Goal: Task Accomplishment & Management: Use online tool/utility

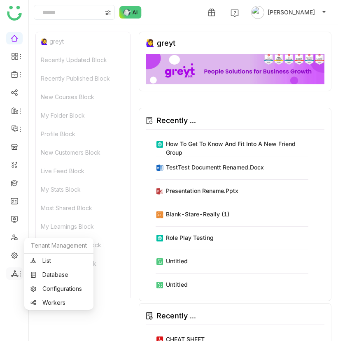
click at [16, 274] on icon at bounding box center [14, 273] width 7 height 7
click at [44, 261] on link "List" at bounding box center [58, 261] width 57 height 6
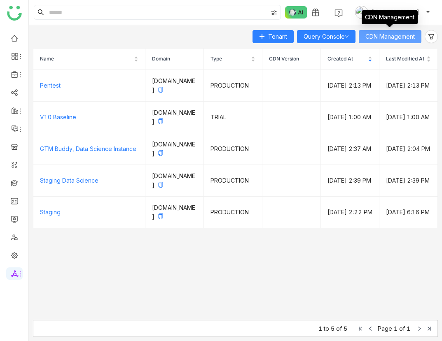
click at [394, 37] on span "CDN Management" at bounding box center [389, 36] width 49 height 9
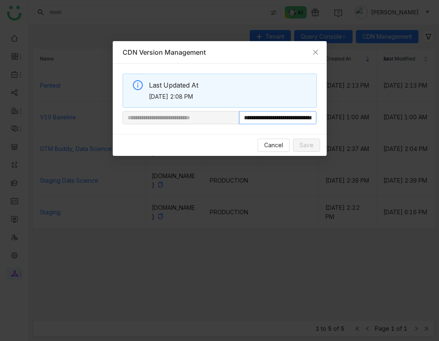
scroll to position [0, 42]
drag, startPoint x: 267, startPoint y: 115, endPoint x: 399, endPoint y: 127, distance: 132.7
click at [399, 127] on nz-modal-container "**********" at bounding box center [219, 170] width 439 height 341
paste input "text"
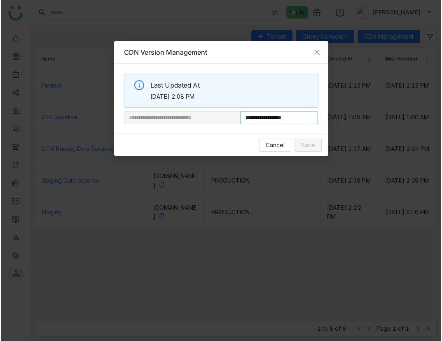
scroll to position [0, 0]
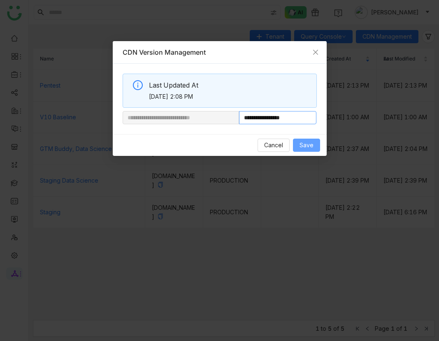
type input "**********"
click at [312, 139] on button "Save" at bounding box center [306, 145] width 27 height 13
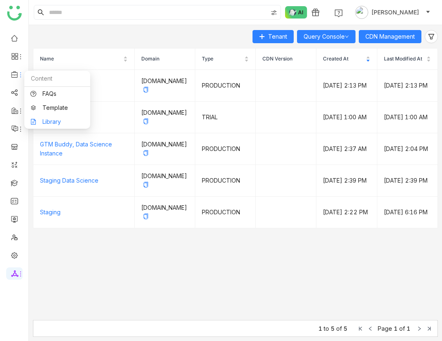
click at [55, 122] on link "Library" at bounding box center [57, 122] width 54 height 6
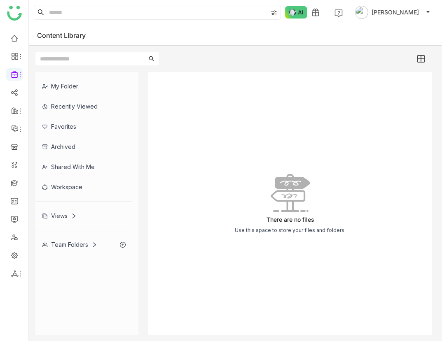
click at [98, 90] on div "My Folder" at bounding box center [83, 86] width 97 height 20
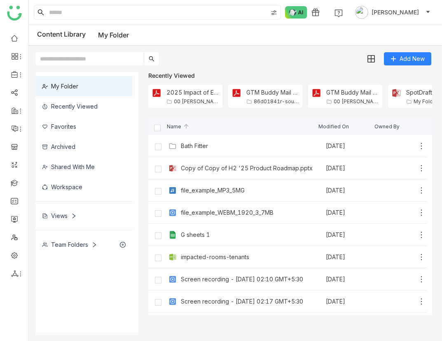
click at [74, 241] on div "Team Folders" at bounding box center [69, 244] width 55 height 7
click at [90, 234] on div "My Folder Recently Viewed Favorites Archived Shared with me Workspace Views Tea…" at bounding box center [86, 163] width 103 height 183
click at [88, 242] on div "Team Folders" at bounding box center [69, 244] width 55 height 7
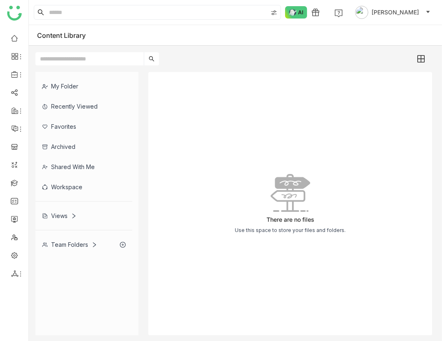
click at [79, 247] on div "Team Folders" at bounding box center [69, 244] width 55 height 7
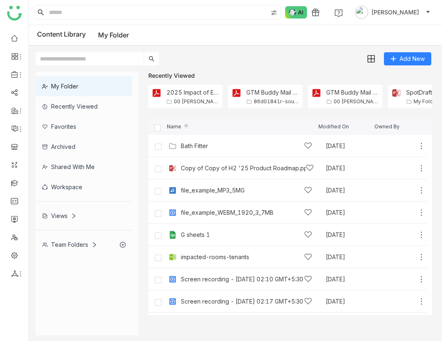
click at [78, 241] on div "Team Folders" at bounding box center [69, 244] width 55 height 7
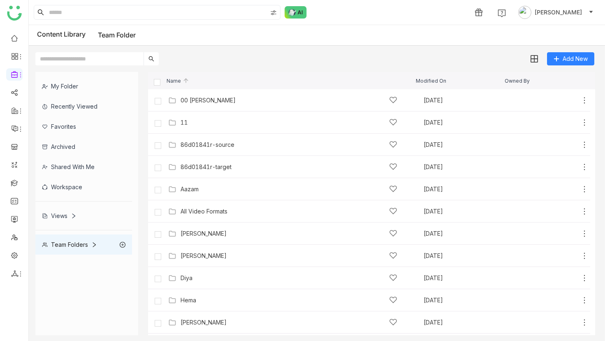
click at [72, 39] on div "Content Library Team Folder" at bounding box center [86, 35] width 99 height 10
click at [11, 40] on link at bounding box center [14, 37] width 7 height 7
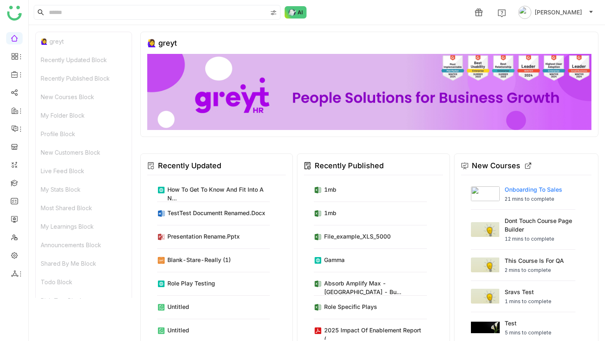
click at [484, 195] on img at bounding box center [485, 193] width 29 height 15
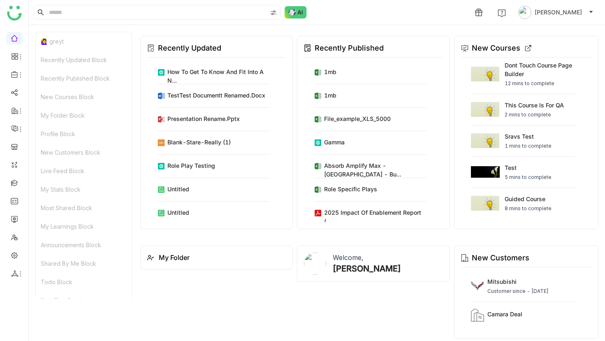
scroll to position [118, 0]
click at [50, 121] on link "Library" at bounding box center [57, 122] width 54 height 6
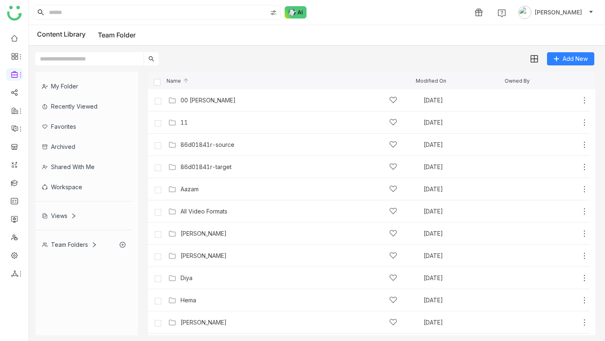
click at [78, 181] on div "Workspace" at bounding box center [83, 187] width 97 height 20
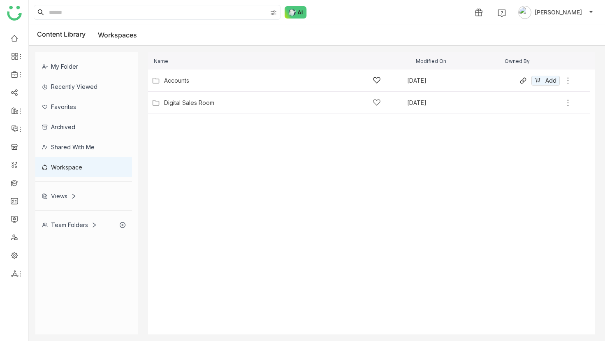
click at [179, 86] on div "Accounts Aug 16, 2025 Add" at bounding box center [361, 80] width 423 height 13
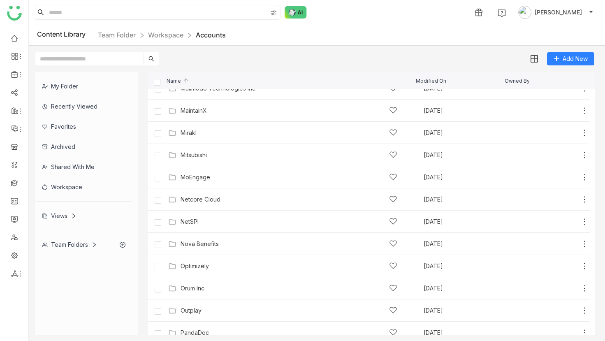
scroll to position [1557, 0]
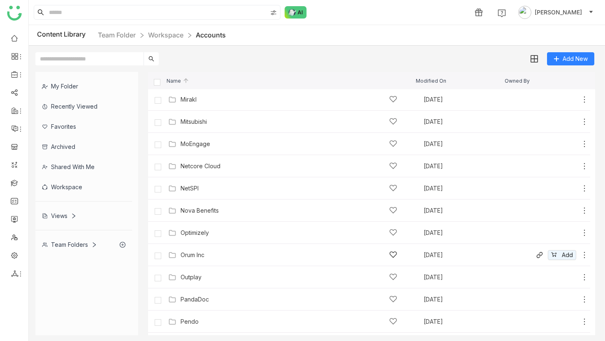
click at [198, 254] on div "Orum Inc" at bounding box center [193, 255] width 24 height 7
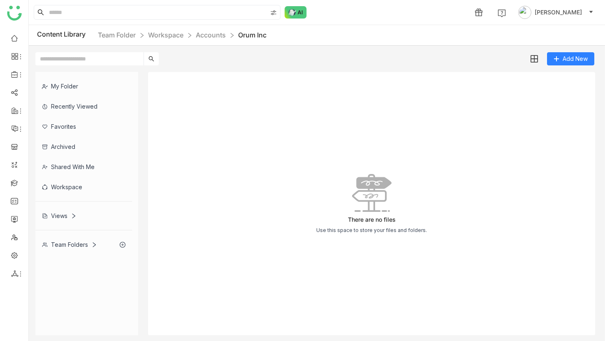
click at [78, 90] on div "My Folder" at bounding box center [83, 86] width 97 height 20
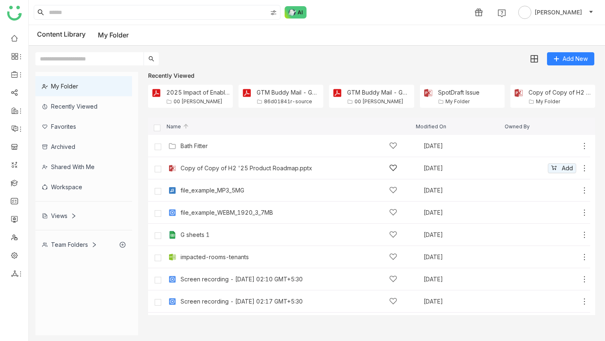
scroll to position [42, 0]
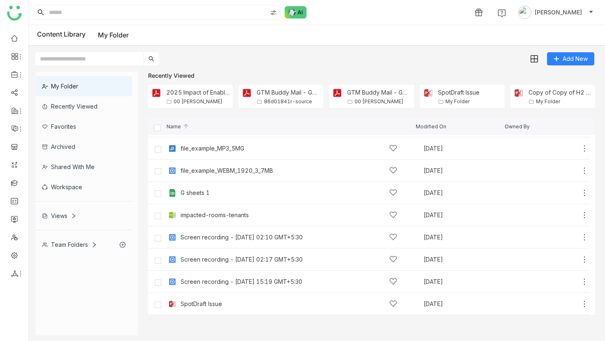
click at [89, 253] on div "Team Folders" at bounding box center [83, 245] width 97 height 20
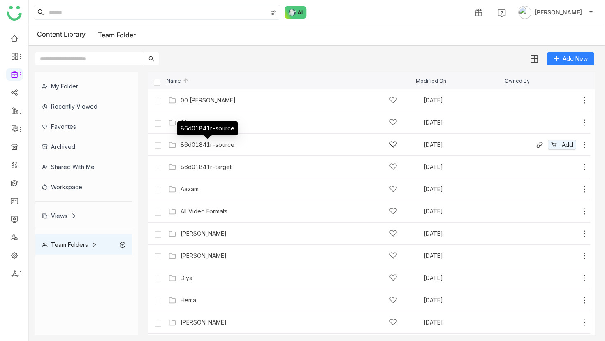
click at [235, 145] on div "86d01841r-source" at bounding box center [208, 145] width 54 height 7
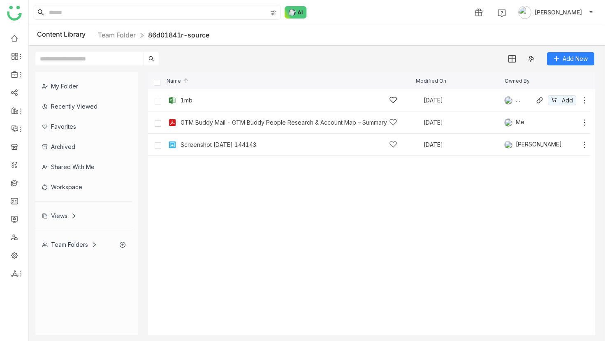
click at [186, 102] on div "1mb" at bounding box center [187, 100] width 12 height 7
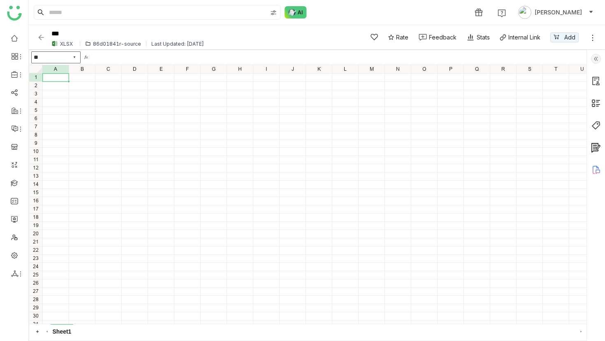
click at [591, 42] on link at bounding box center [593, 37] width 8 height 12
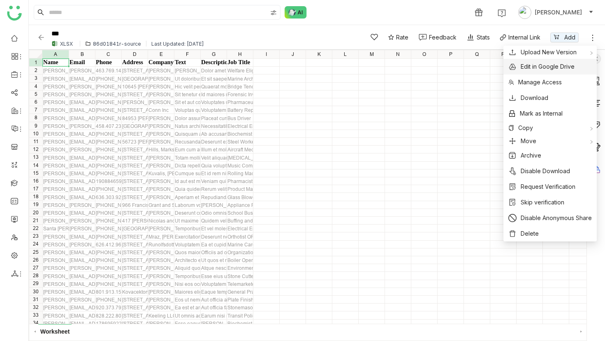
click at [554, 65] on span "Edit in Google Drive" at bounding box center [548, 66] width 54 height 9
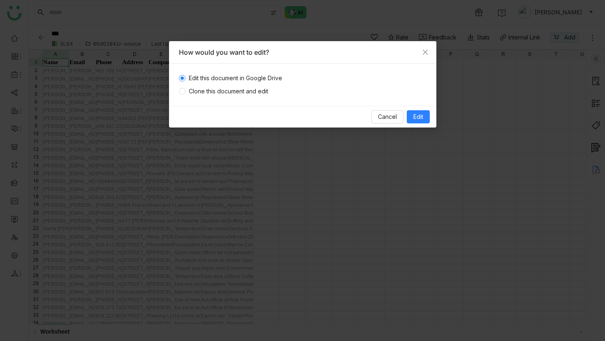
click at [225, 90] on span "Clone this document and edit" at bounding box center [229, 91] width 86 height 9
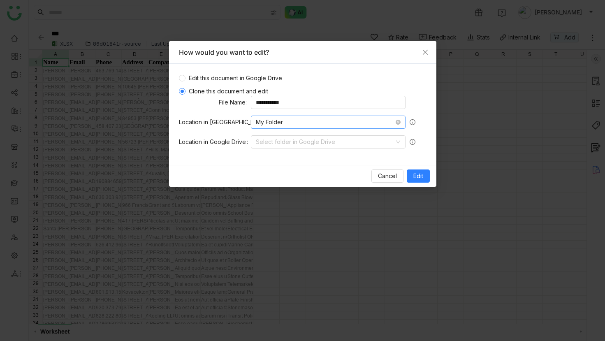
click at [293, 125] on nz-select-item "My Folder" at bounding box center [328, 122] width 145 height 12
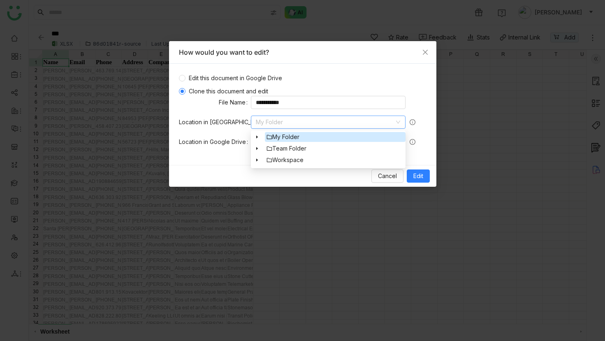
click at [256, 149] on icon at bounding box center [257, 148] width 2 height 3
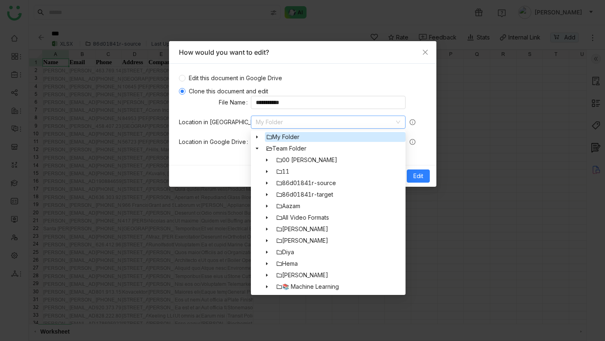
click at [268, 160] on icon at bounding box center [267, 160] width 4 height 4
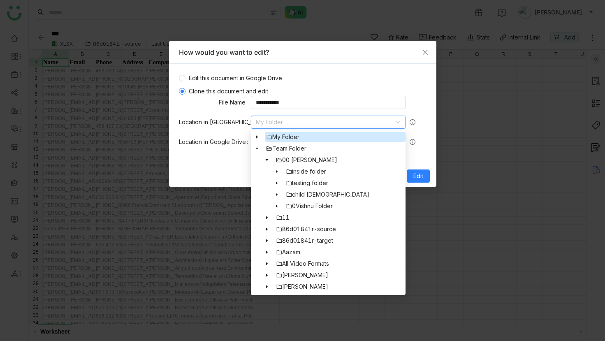
click at [223, 133] on form "**********" at bounding box center [303, 122] width 248 height 53
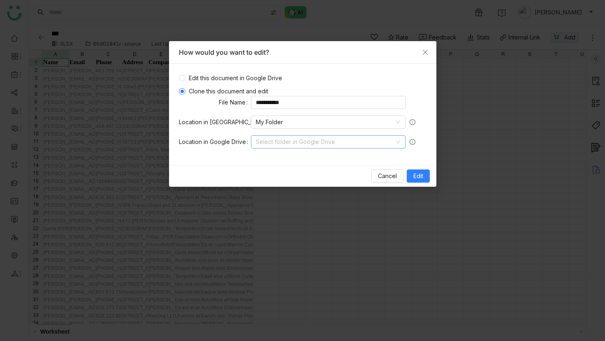
click at [279, 147] on input at bounding box center [325, 142] width 139 height 12
click at [384, 182] on button "Cancel" at bounding box center [388, 176] width 32 height 13
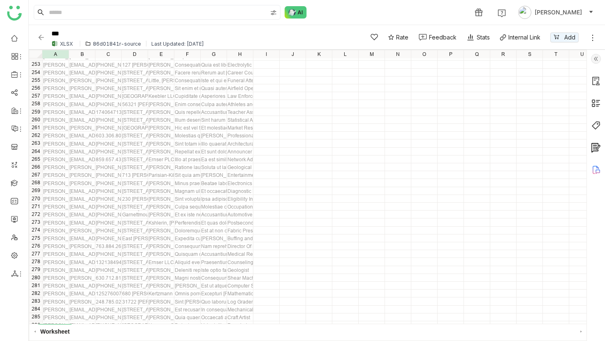
scroll to position [1990, 0]
click at [93, 47] on div "XLSX 86d01841r-source Last Updated: [DATE]" at bounding box center [200, 43] width 303 height 7
click at [99, 44] on div "86d01841r-source" at bounding box center [117, 44] width 48 height 6
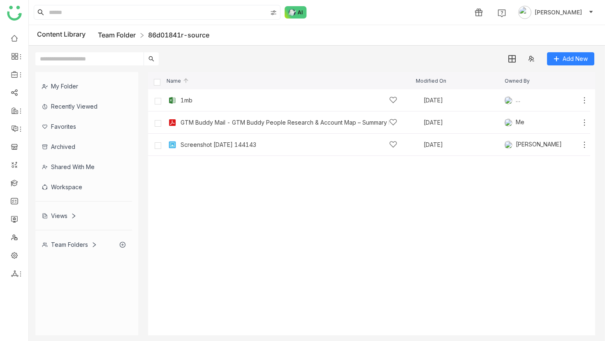
click at [126, 35] on link "Team Folder" at bounding box center [117, 35] width 38 height 8
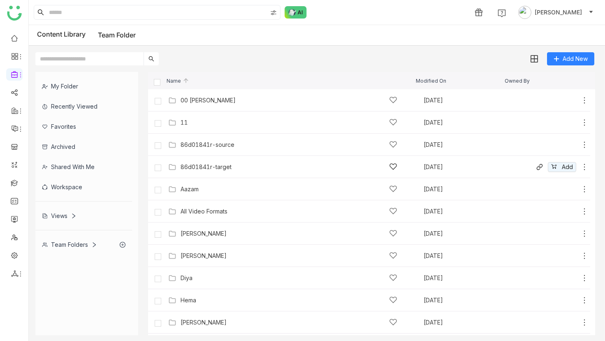
click at [221, 167] on div "86d01841r-target" at bounding box center [206, 167] width 51 height 7
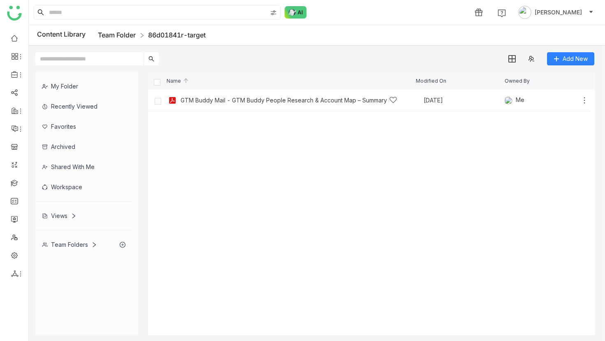
click at [120, 36] on link "Team Folder" at bounding box center [117, 35] width 38 height 8
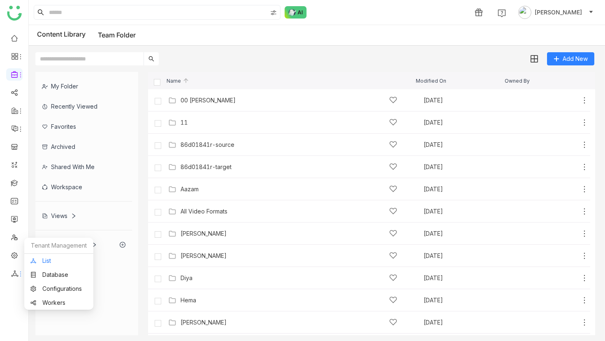
click at [49, 261] on link "List" at bounding box center [58, 261] width 57 height 6
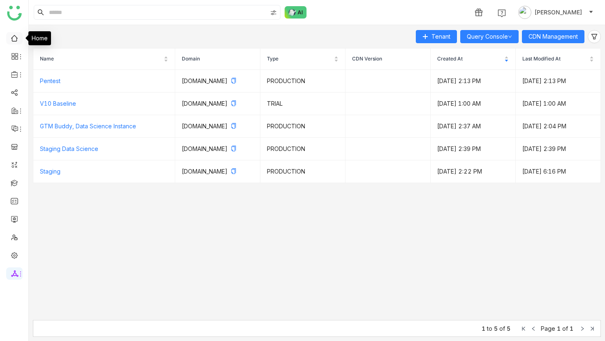
click at [12, 36] on link at bounding box center [14, 37] width 7 height 7
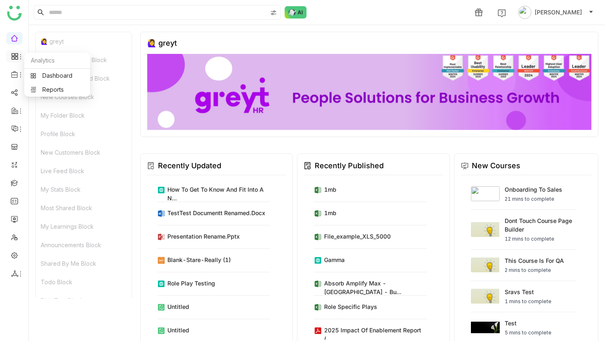
click at [18, 56] on icon at bounding box center [20, 57] width 7 height 7
click at [17, 73] on icon at bounding box center [20, 75] width 7 height 7
click at [17, 91] on link at bounding box center [14, 91] width 7 height 7
